Goal: Navigation & Orientation: Find specific page/section

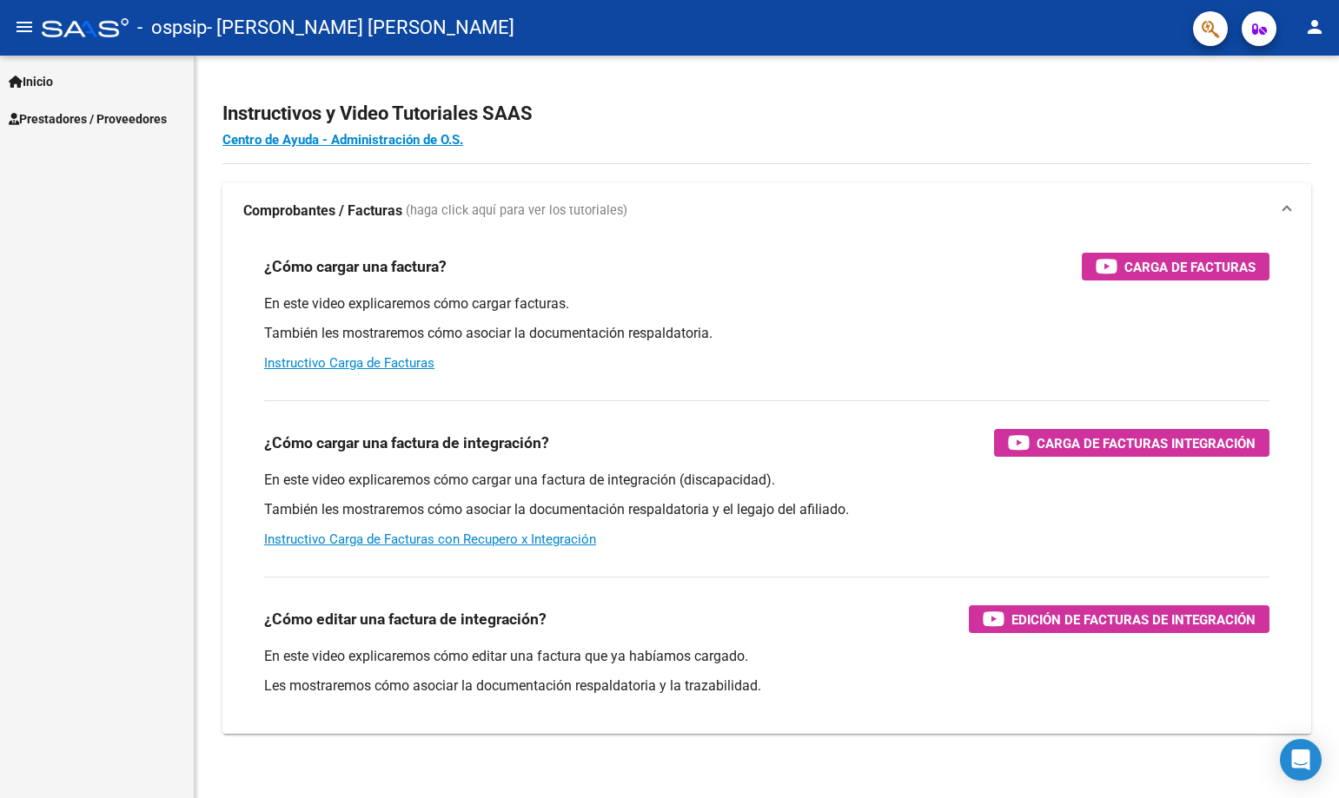
click at [40, 86] on span "Inicio" at bounding box center [31, 81] width 44 height 19
click at [78, 190] on span "Prestadores / Proveedores" at bounding box center [88, 193] width 158 height 19
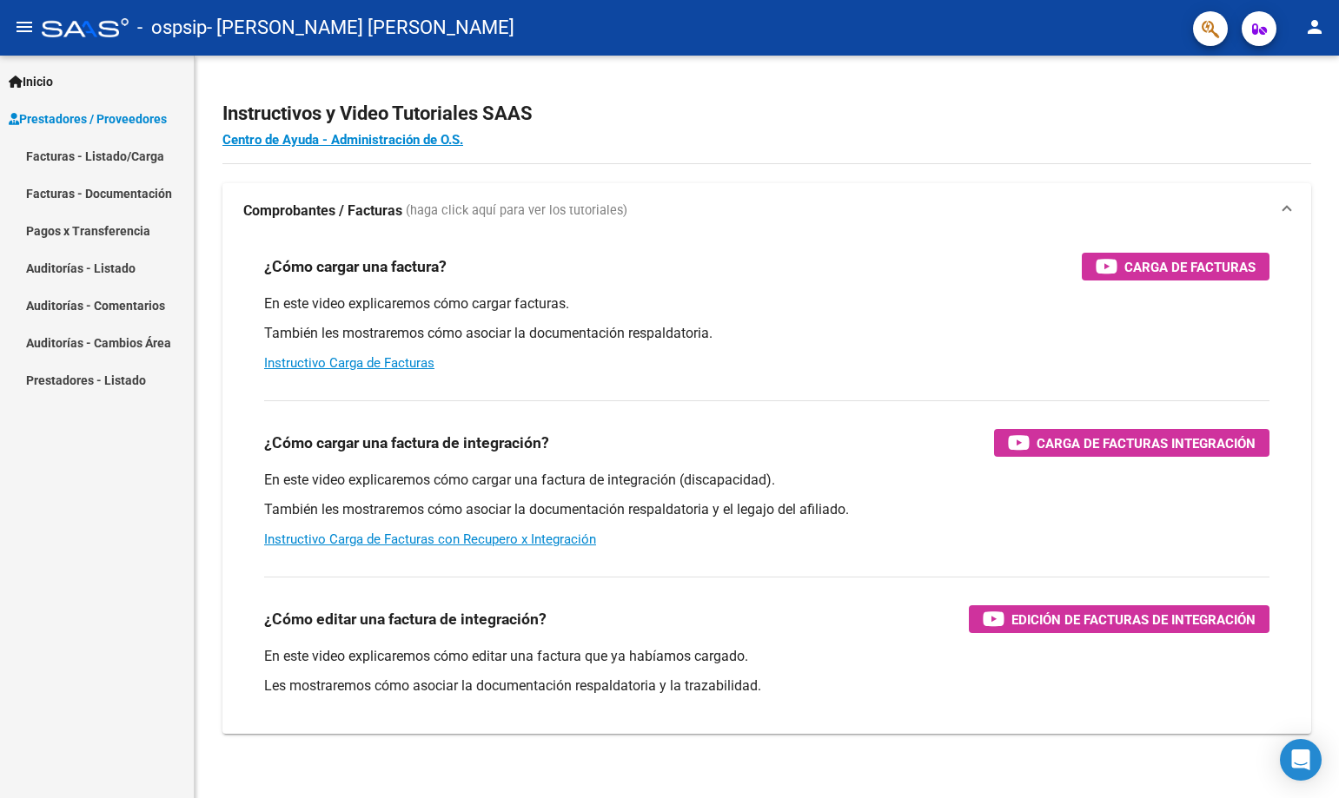
click at [78, 222] on link "Pagos x Transferencia" at bounding box center [97, 230] width 194 height 37
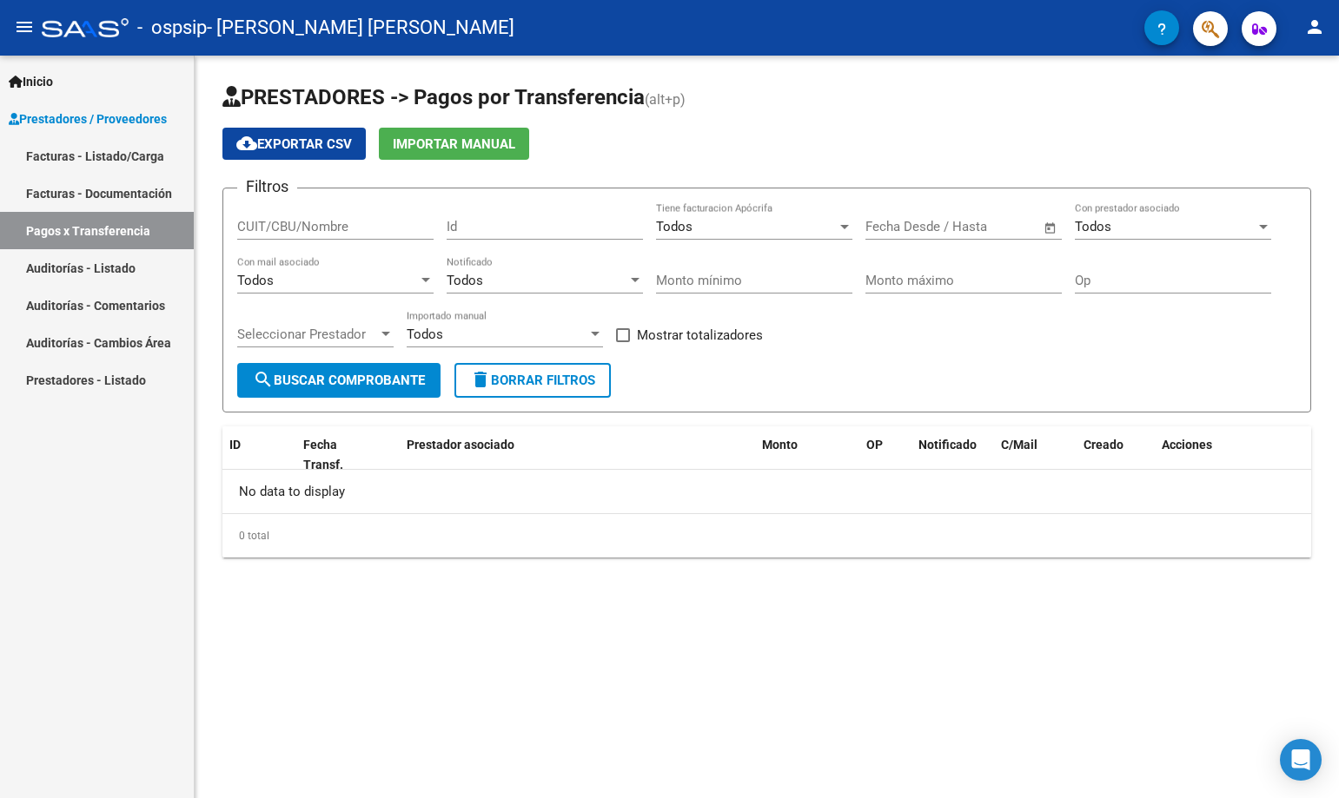
click at [87, 196] on link "Facturas - Documentación" at bounding box center [97, 193] width 194 height 37
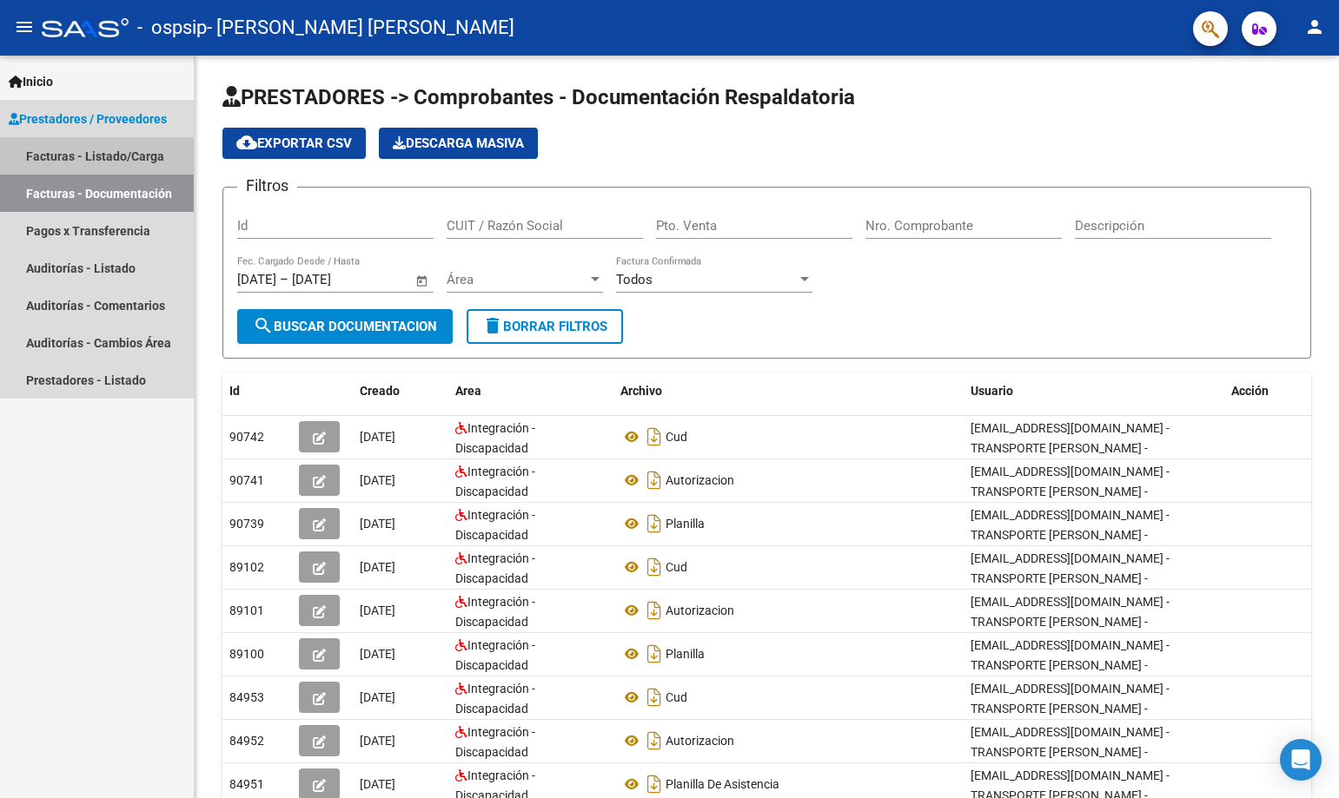
click at [89, 146] on link "Facturas - Listado/Carga" at bounding box center [97, 155] width 194 height 37
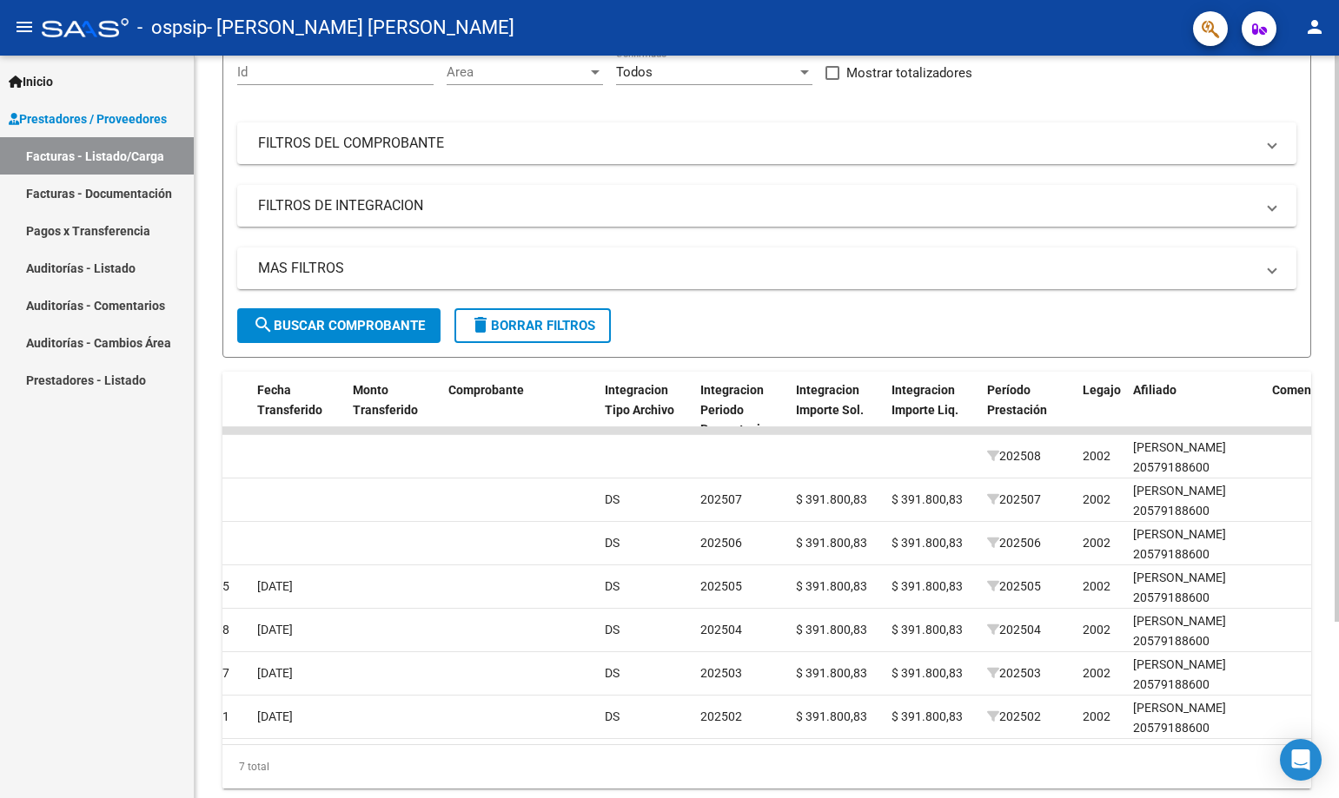
scroll to position [232, 0]
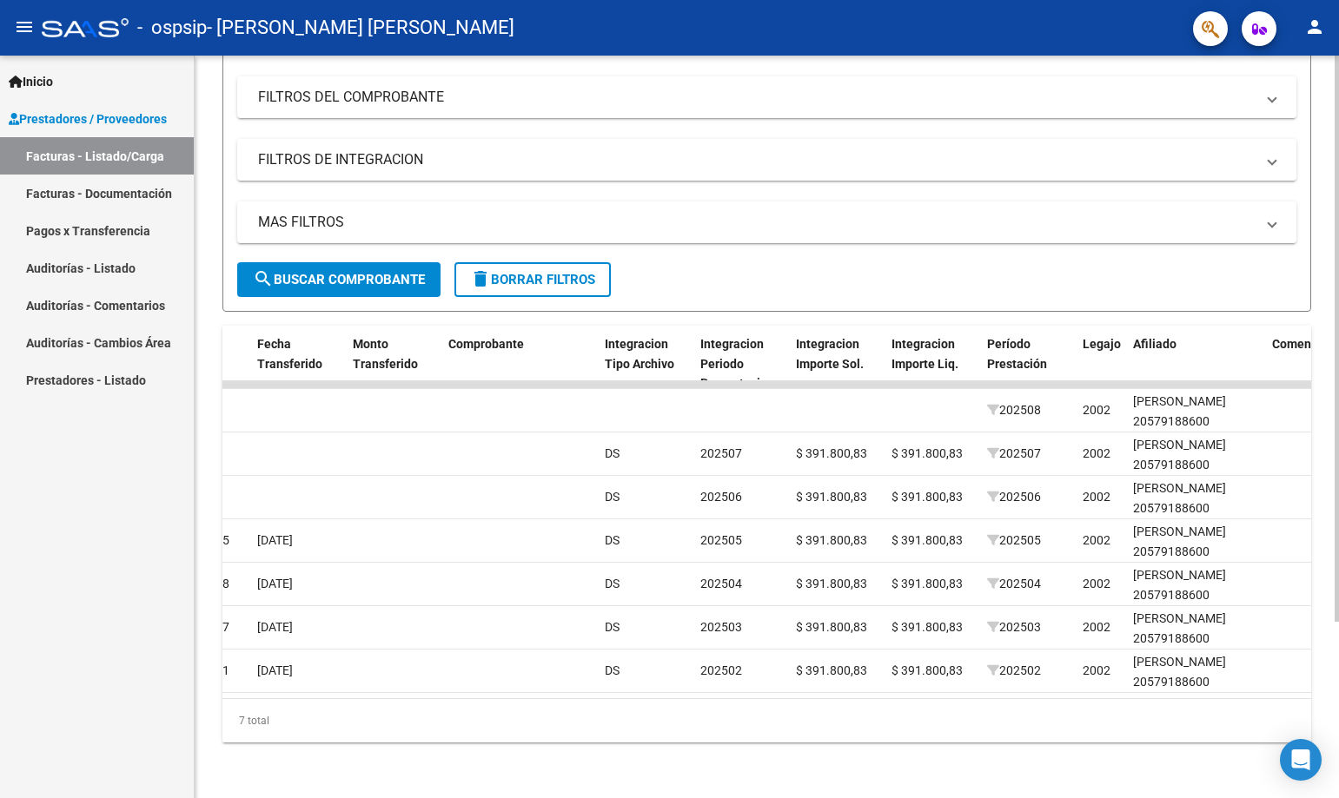
click at [1283, 763] on body "menu - ospsip - [PERSON_NAME] [PERSON_NAME] person Inicio Instructivos Contacto…" at bounding box center [669, 399] width 1339 height 798
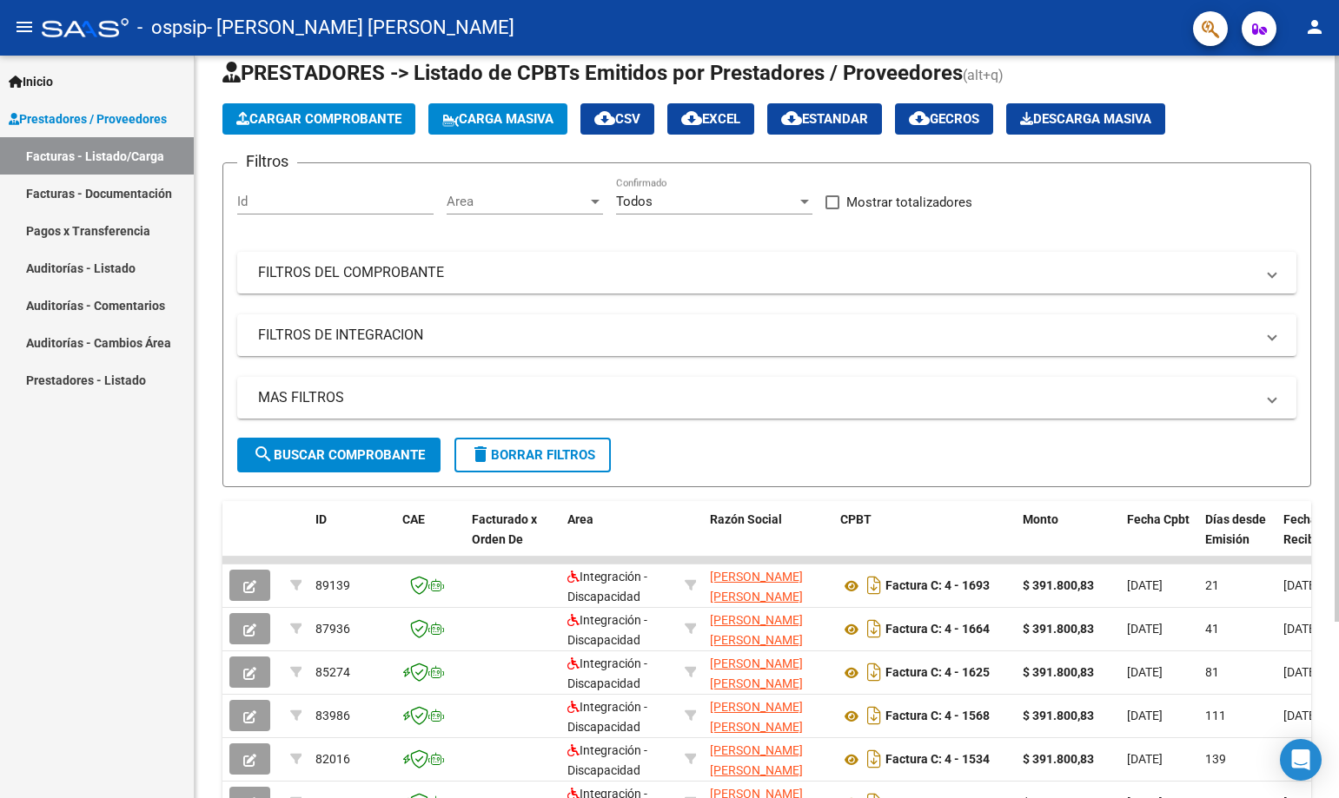
scroll to position [0, 0]
